Goal: Book appointment/travel/reservation

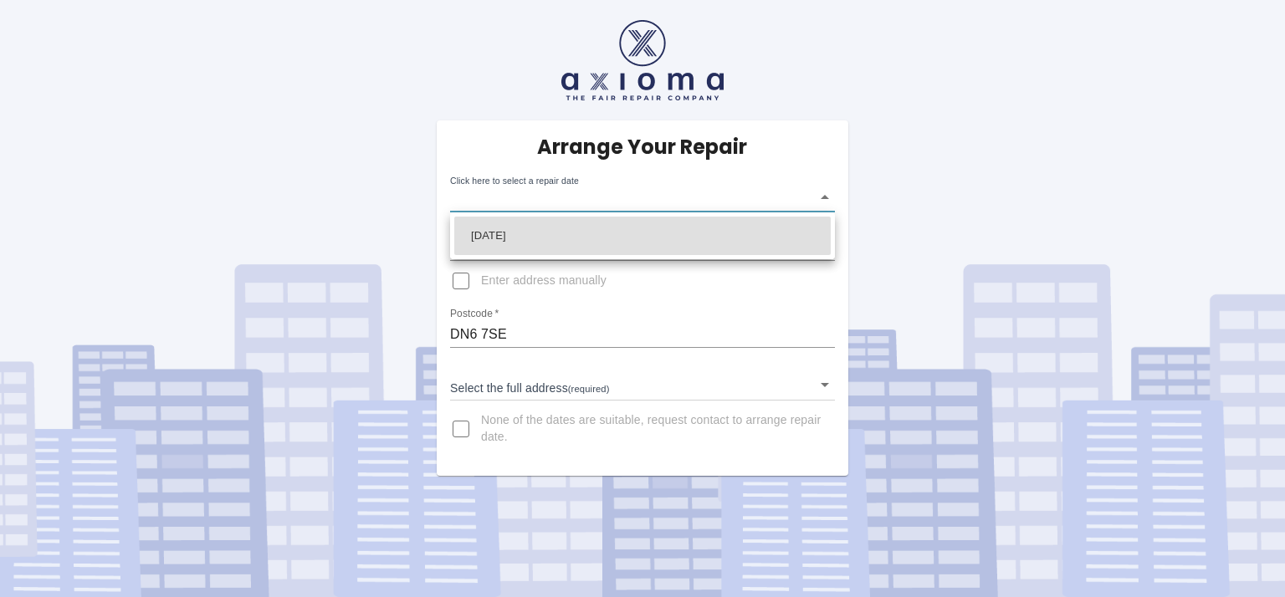
click at [819, 195] on body "Arrange Your Repair Click here to select a repair date ​ Phone Number   * 07971…" at bounding box center [642, 298] width 1285 height 597
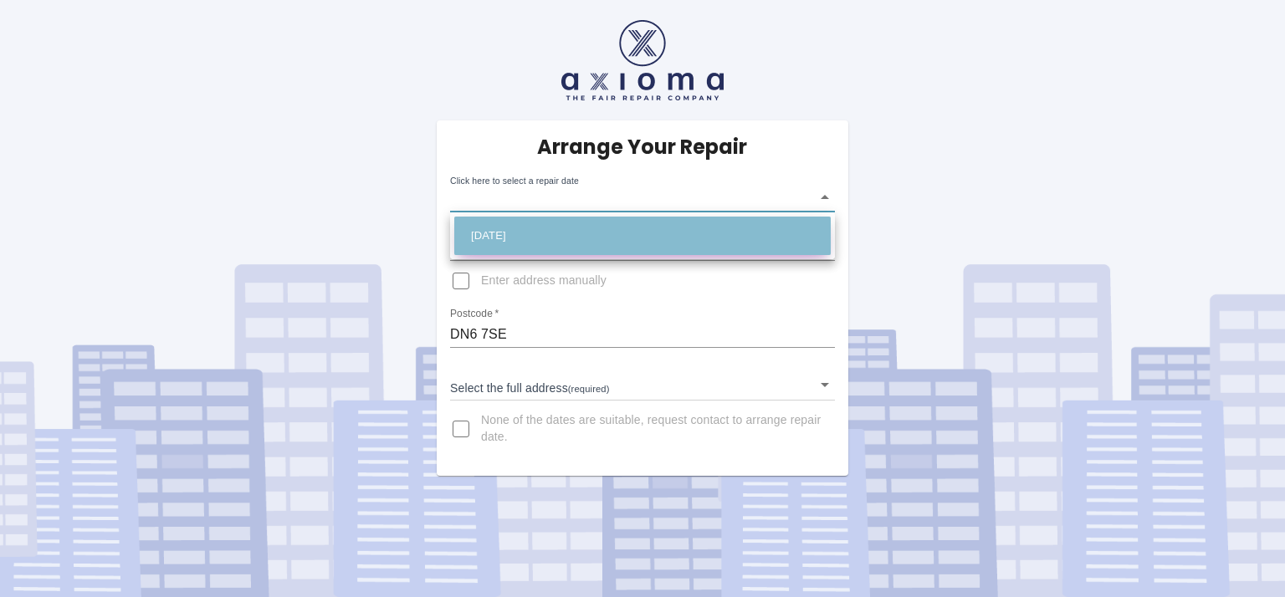
click at [554, 233] on li "Sat Sep 13 2025" at bounding box center [642, 236] width 376 height 38
type input "2025-09-13T00:00:00.000Z"
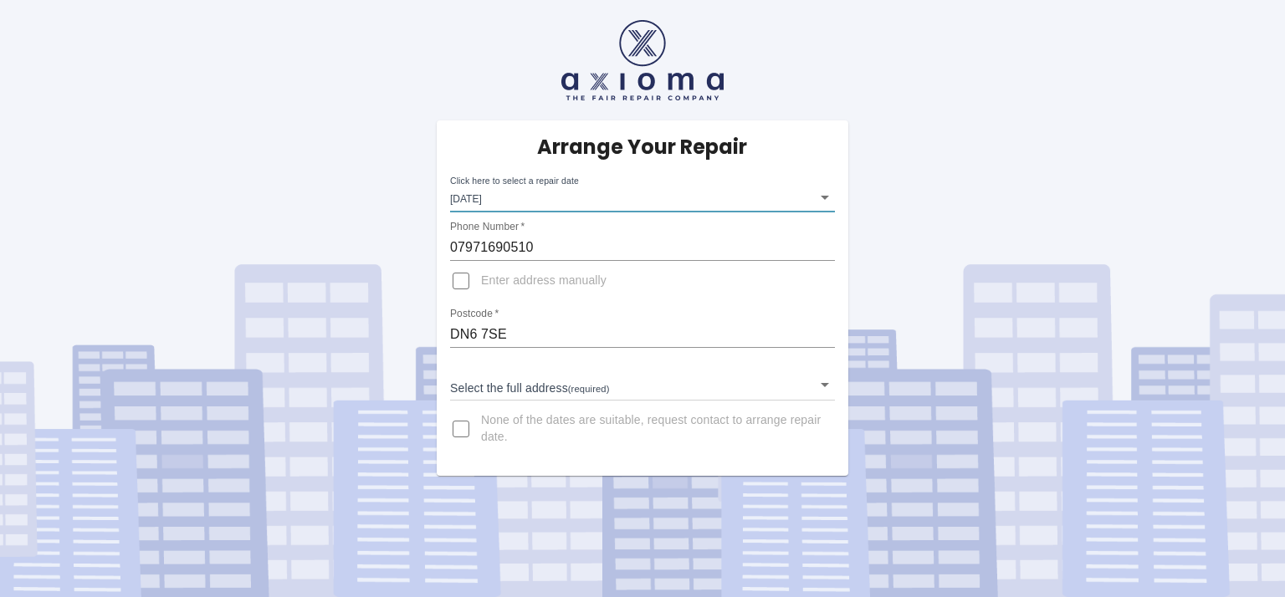
click at [824, 383] on body "Arrange Your Repair Click here to select a repair date Sat Sep 13 2025 2025-09-…" at bounding box center [642, 298] width 1285 height 597
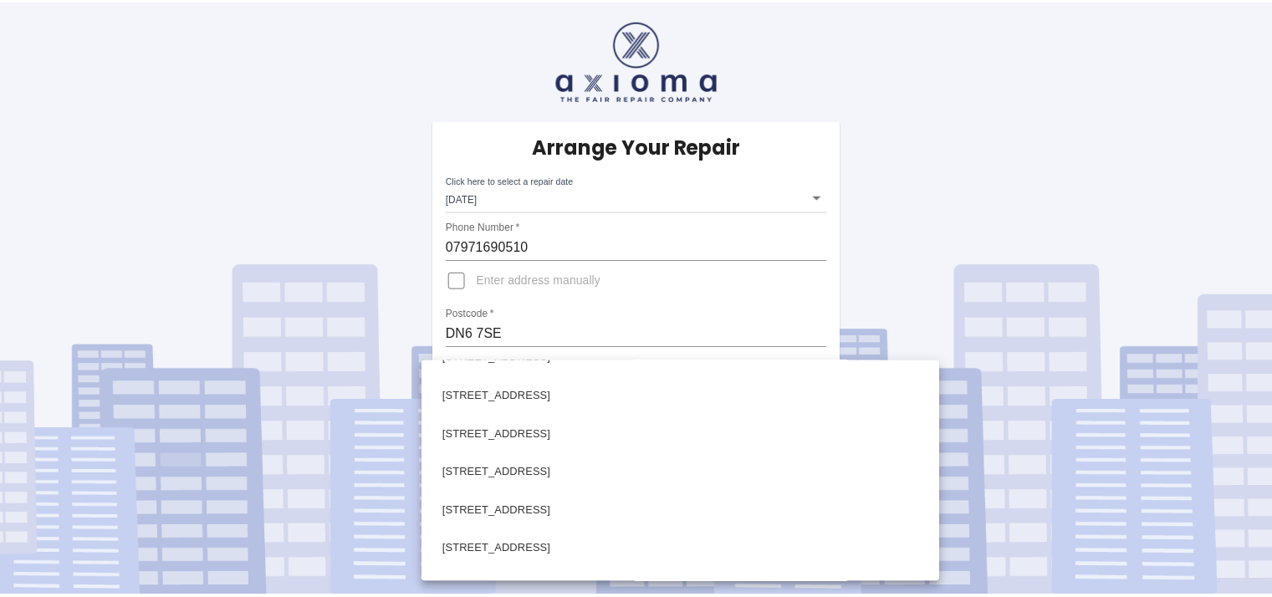
scroll to position [586, 0]
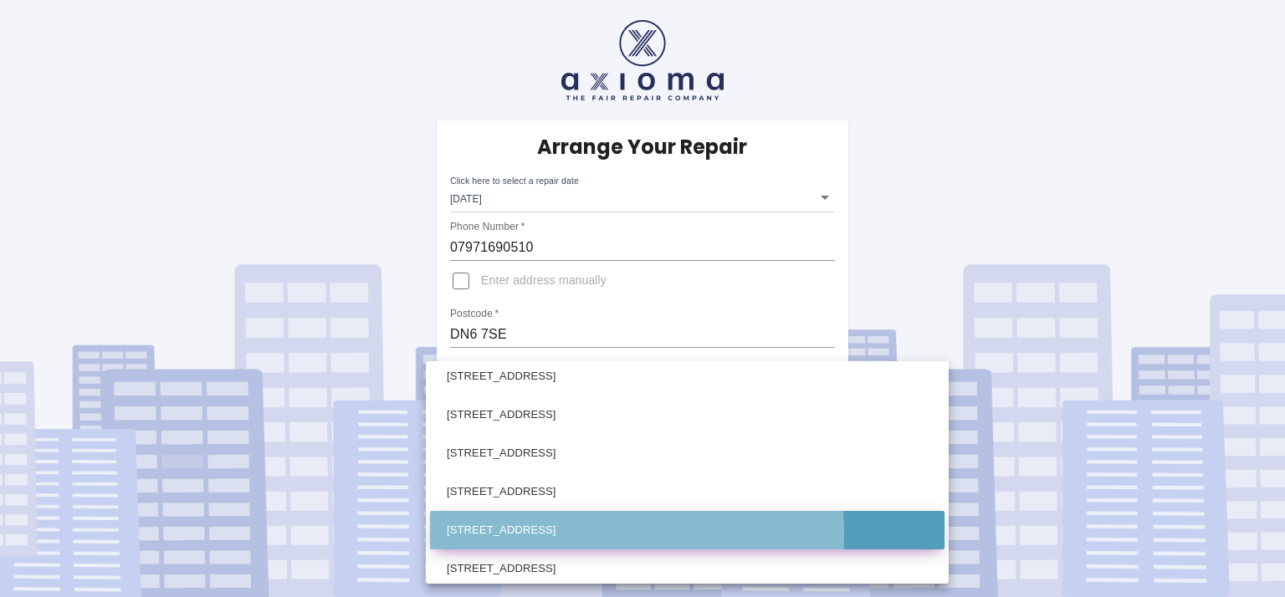
click at [506, 535] on li "40 Windmill Balk Lane Woodlands, Doncaster South Yorkshire" at bounding box center [687, 530] width 514 height 38
type input "40 Windmill Balk Lane Woodlands, Doncaster South Yorkshire"
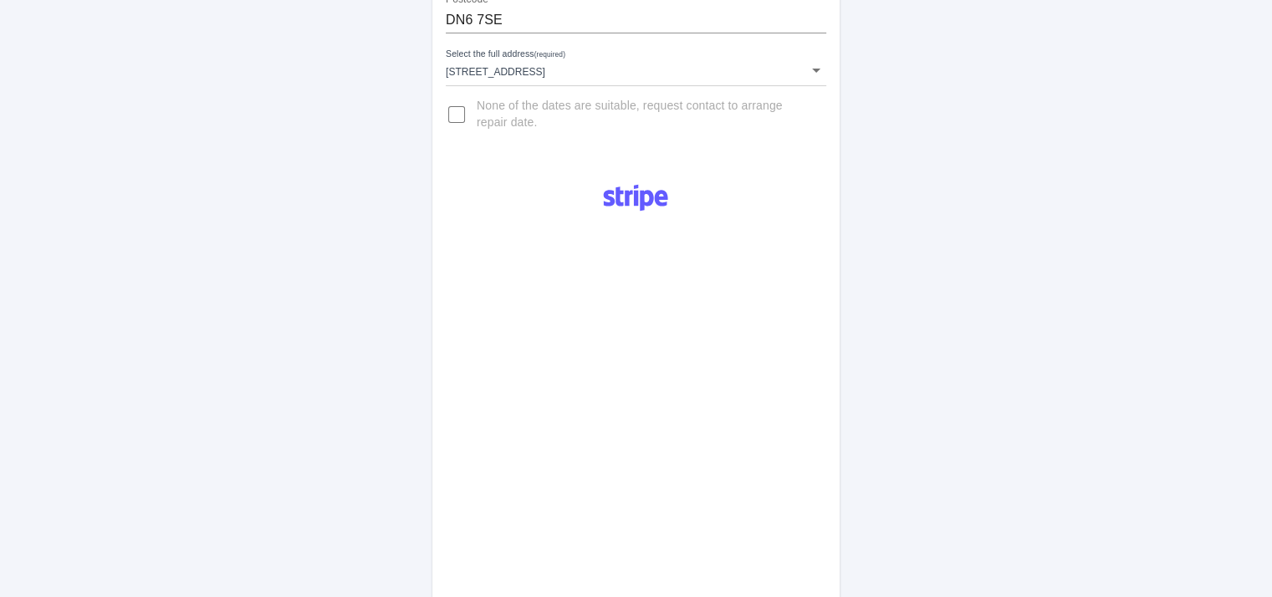
scroll to position [335, 0]
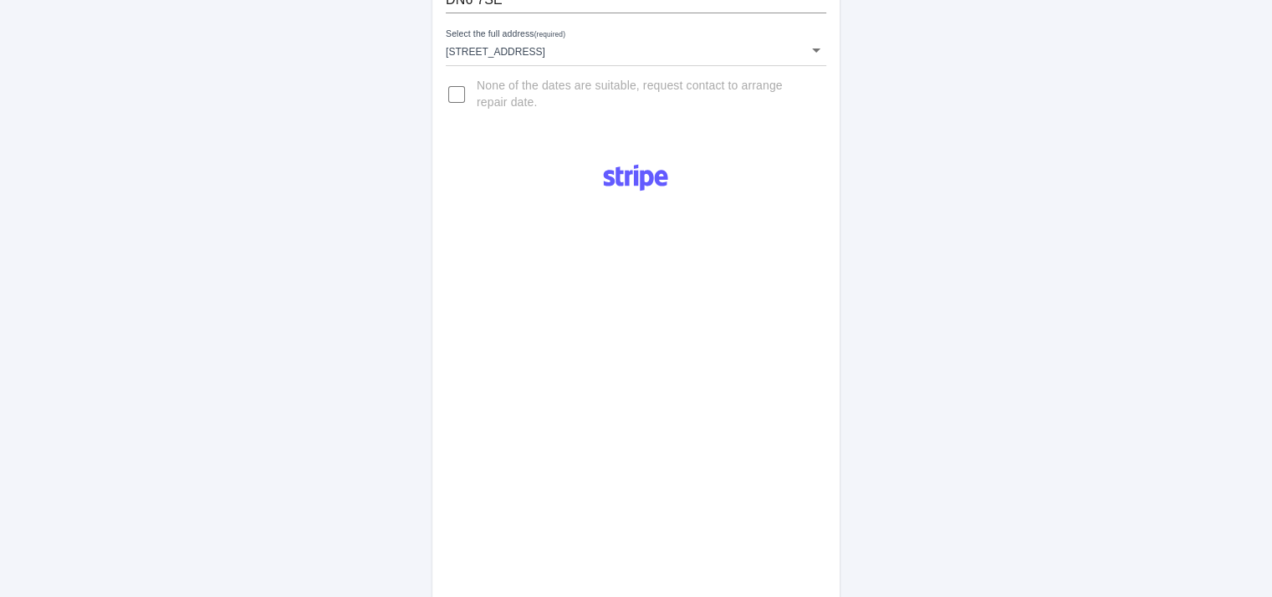
click at [780, 345] on div "Pay £38 Booking Fee" at bounding box center [635, 535] width 407 height 771
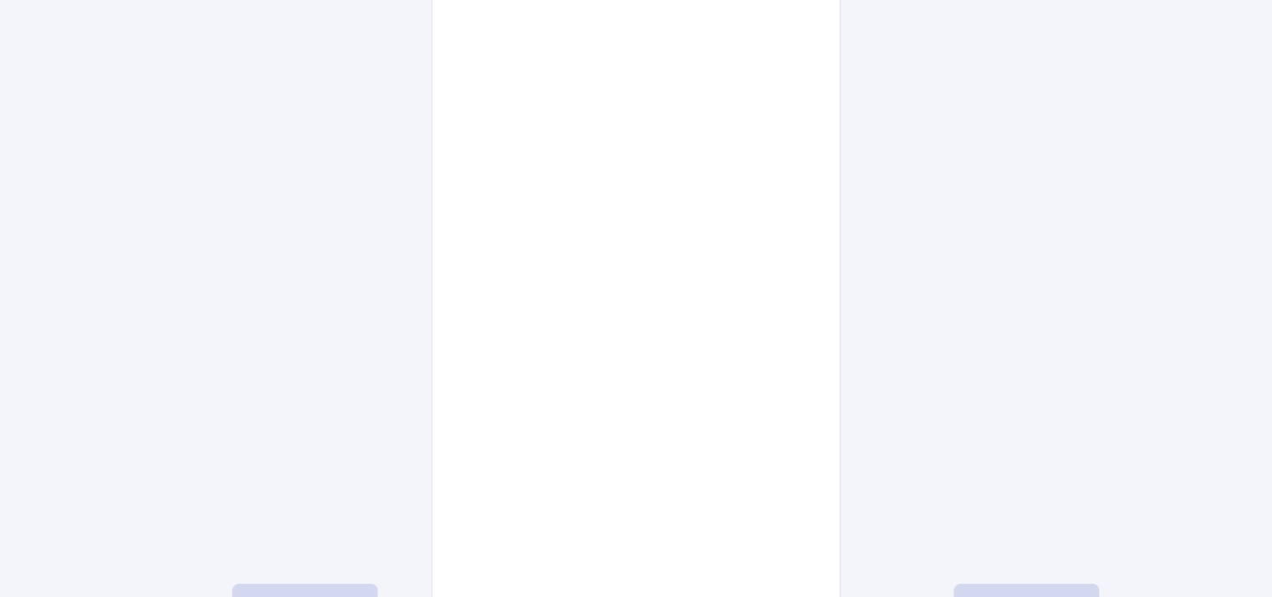
scroll to position [586, 0]
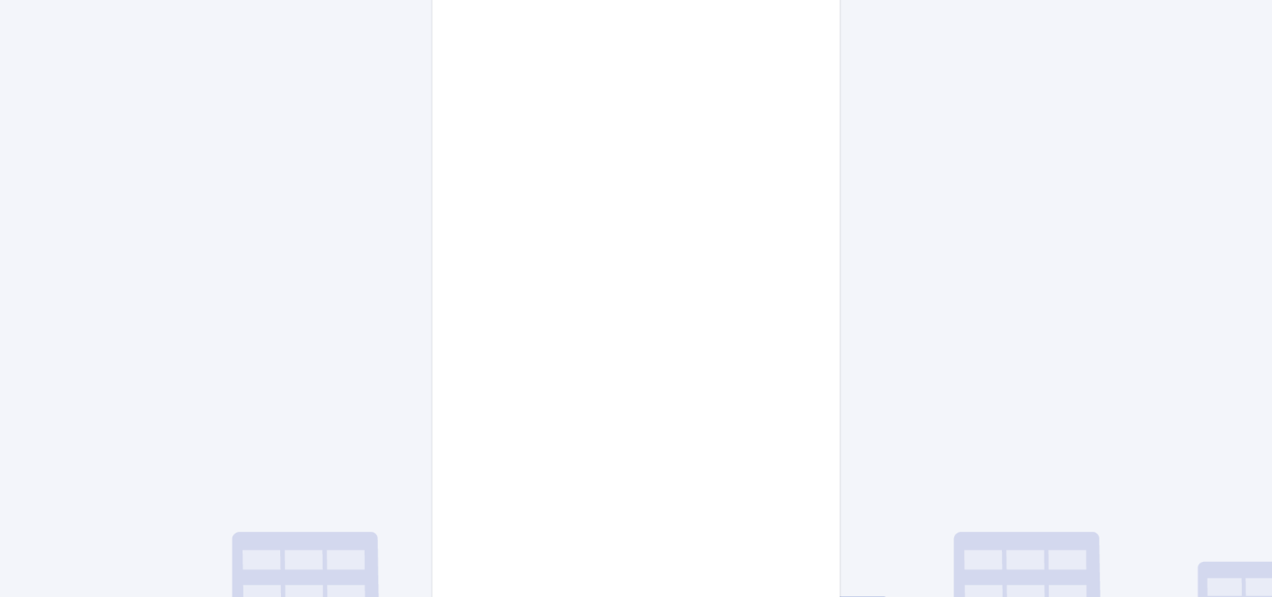
click at [803, 449] on div "Pay £38 Booking Fee" at bounding box center [635, 284] width 407 height 771
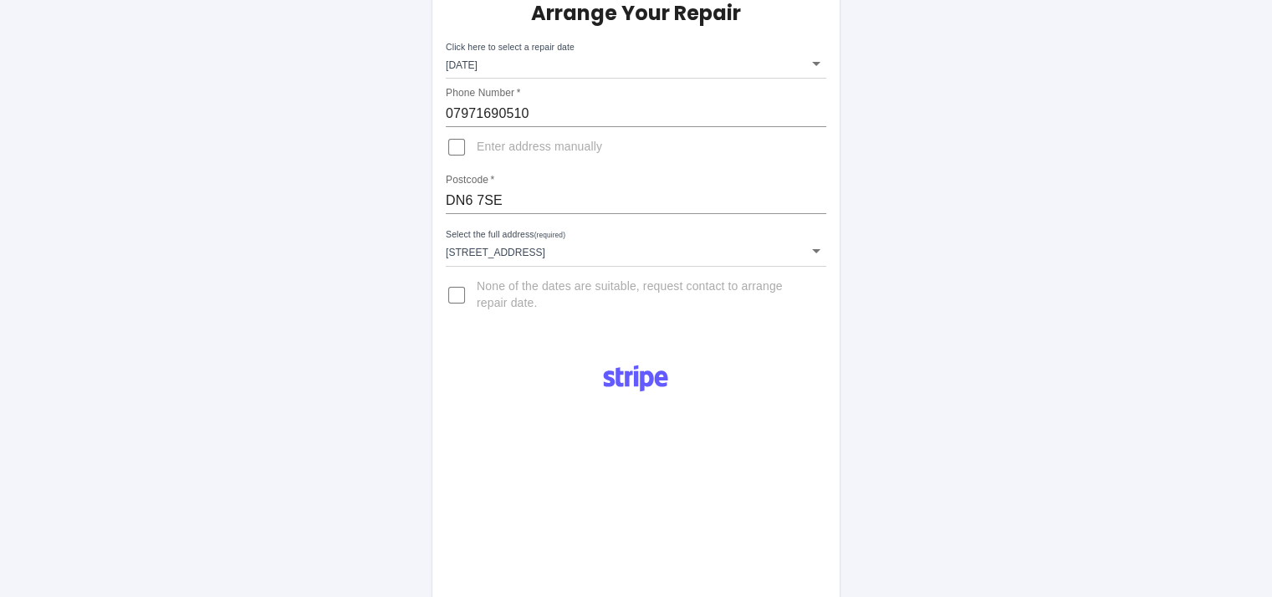
scroll to position [97, 0]
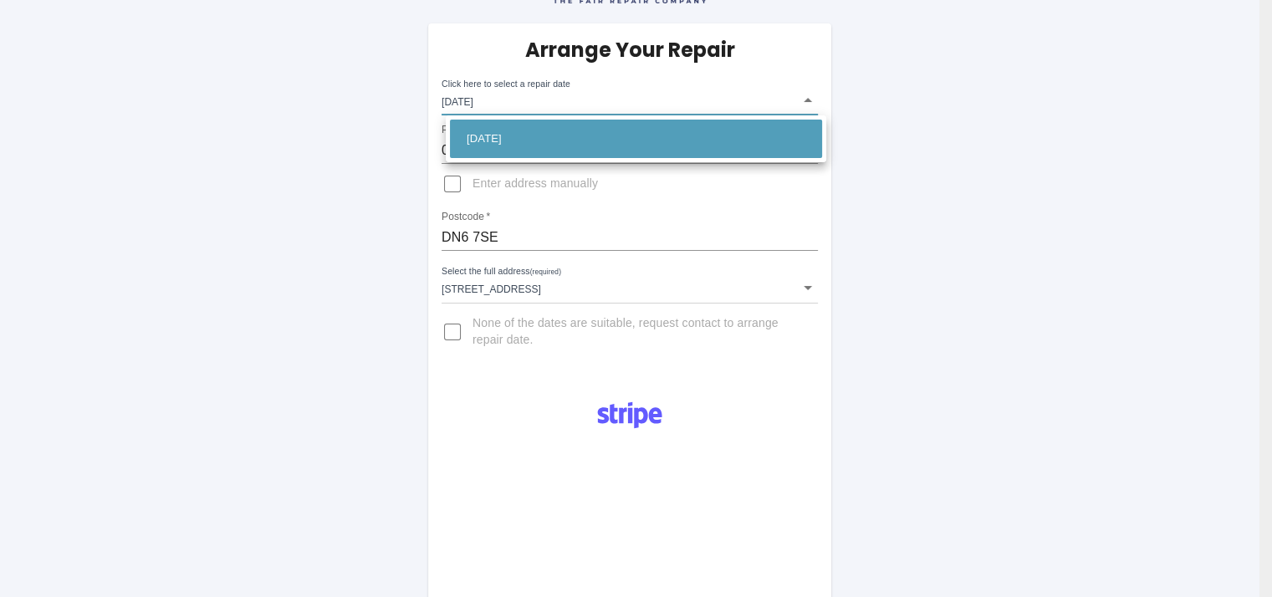
click at [816, 98] on div at bounding box center [642, 298] width 1285 height 597
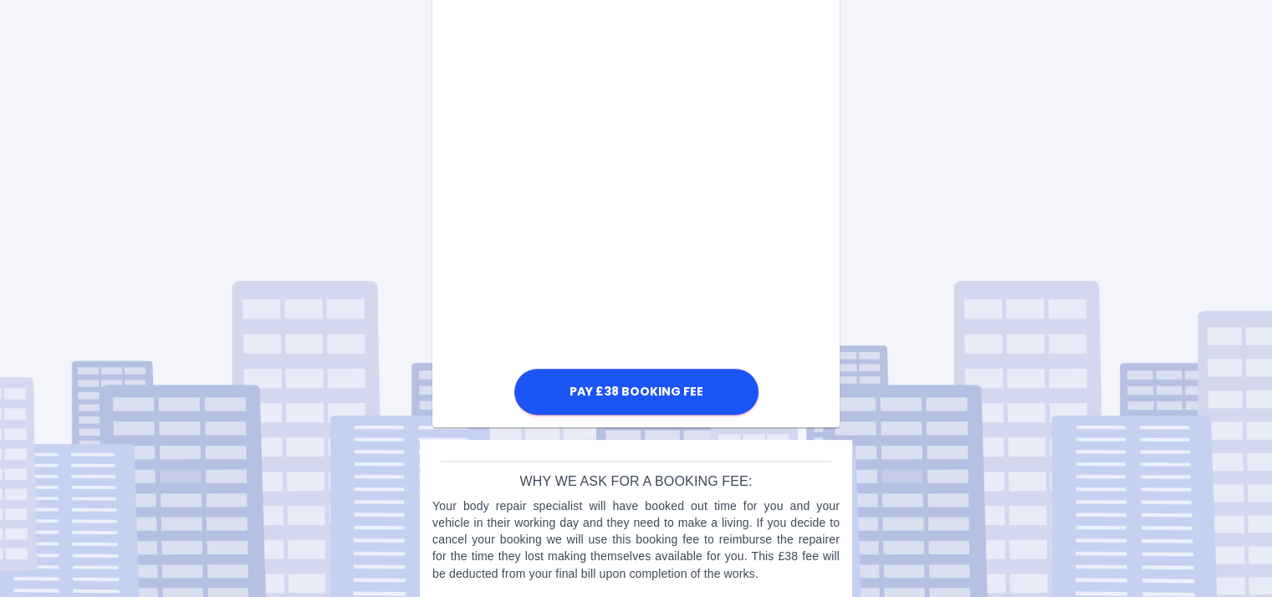
scroll to position [850, 0]
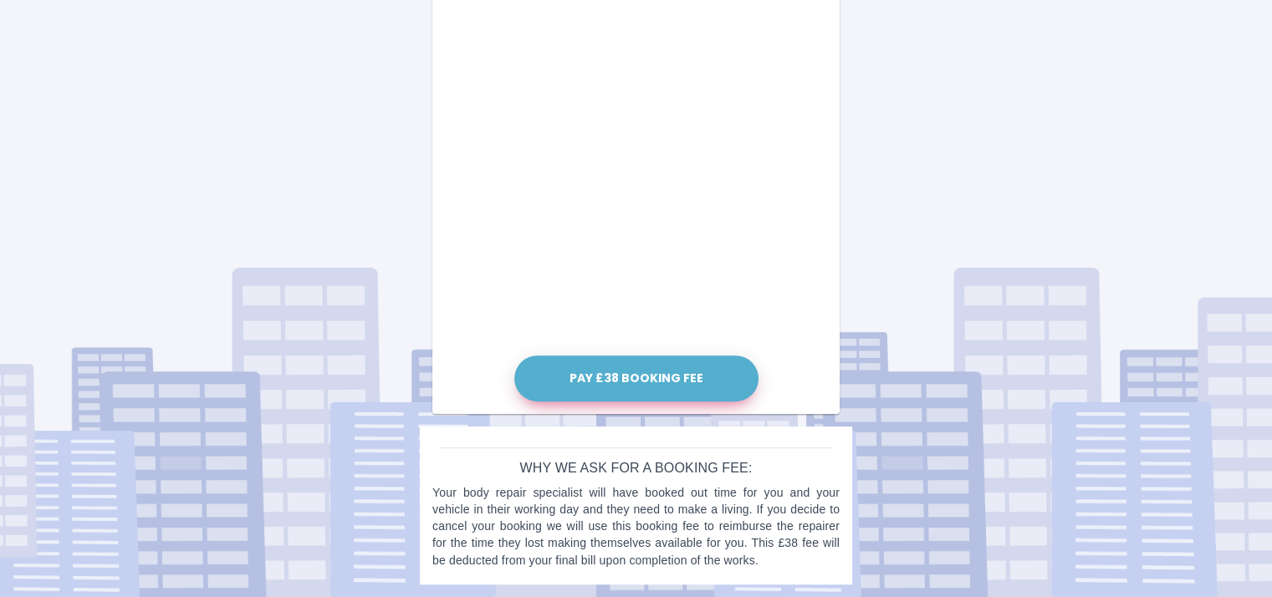
click at [687, 376] on button "Pay £38 Booking Fee" at bounding box center [636, 379] width 244 height 46
